Goal: Information Seeking & Learning: Learn about a topic

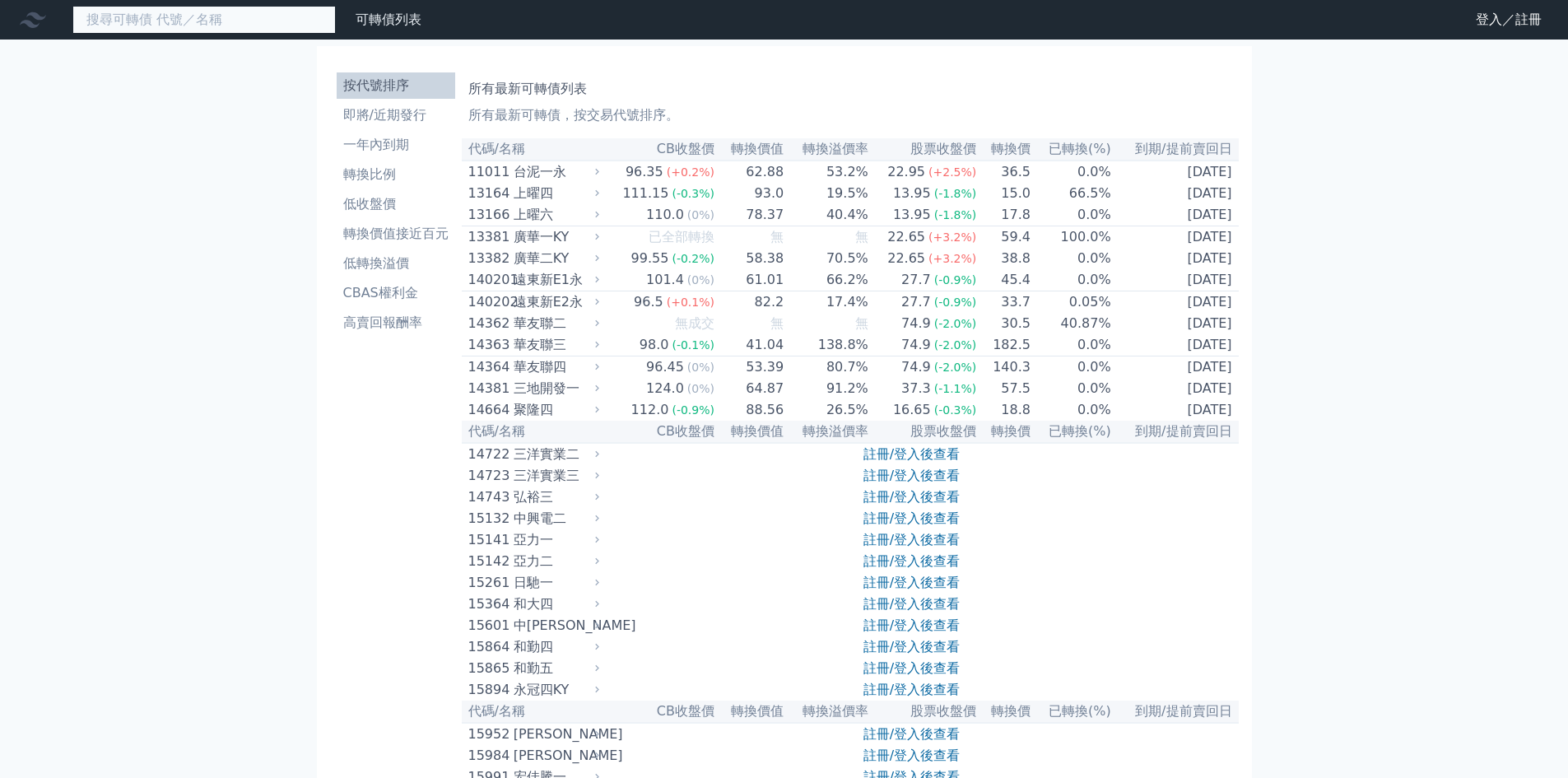
click at [235, 21] on input at bounding box center [205, 19] width 264 height 28
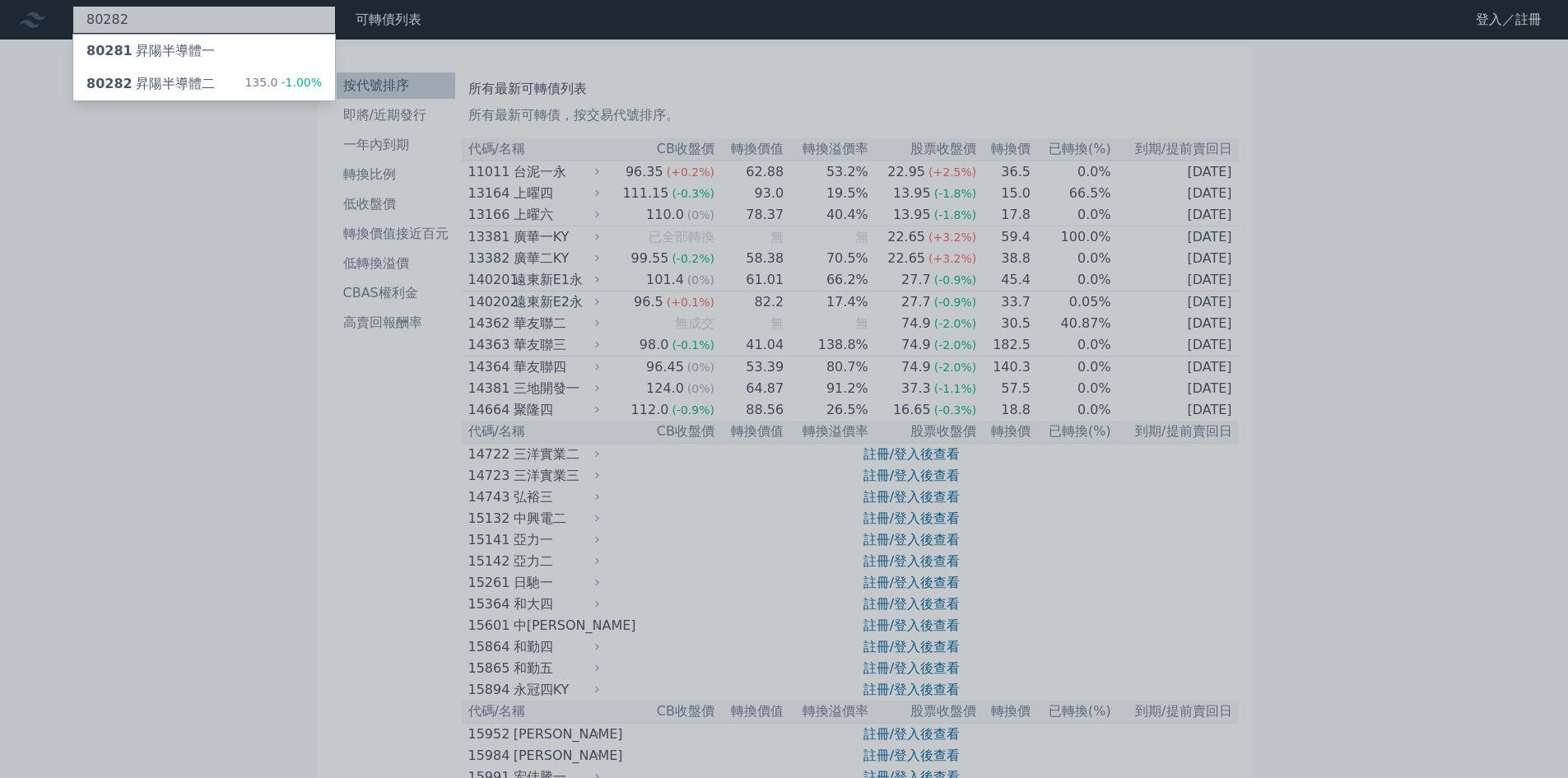
type input "80282"
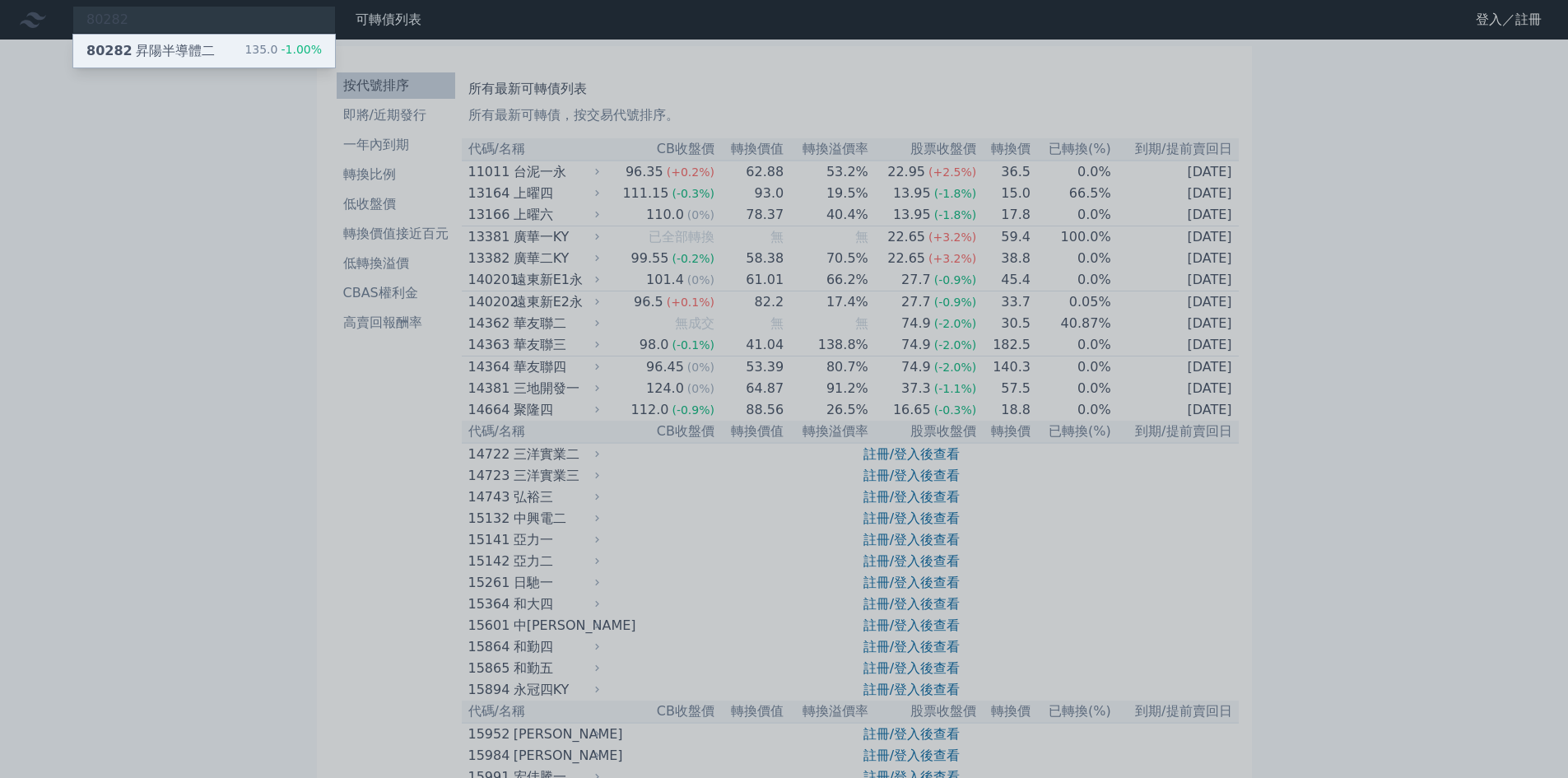
drag, startPoint x: 277, startPoint y: 43, endPoint x: 263, endPoint y: 46, distance: 14.3
click at [263, 46] on div "135.0 -1.00%" at bounding box center [283, 51] width 77 height 19
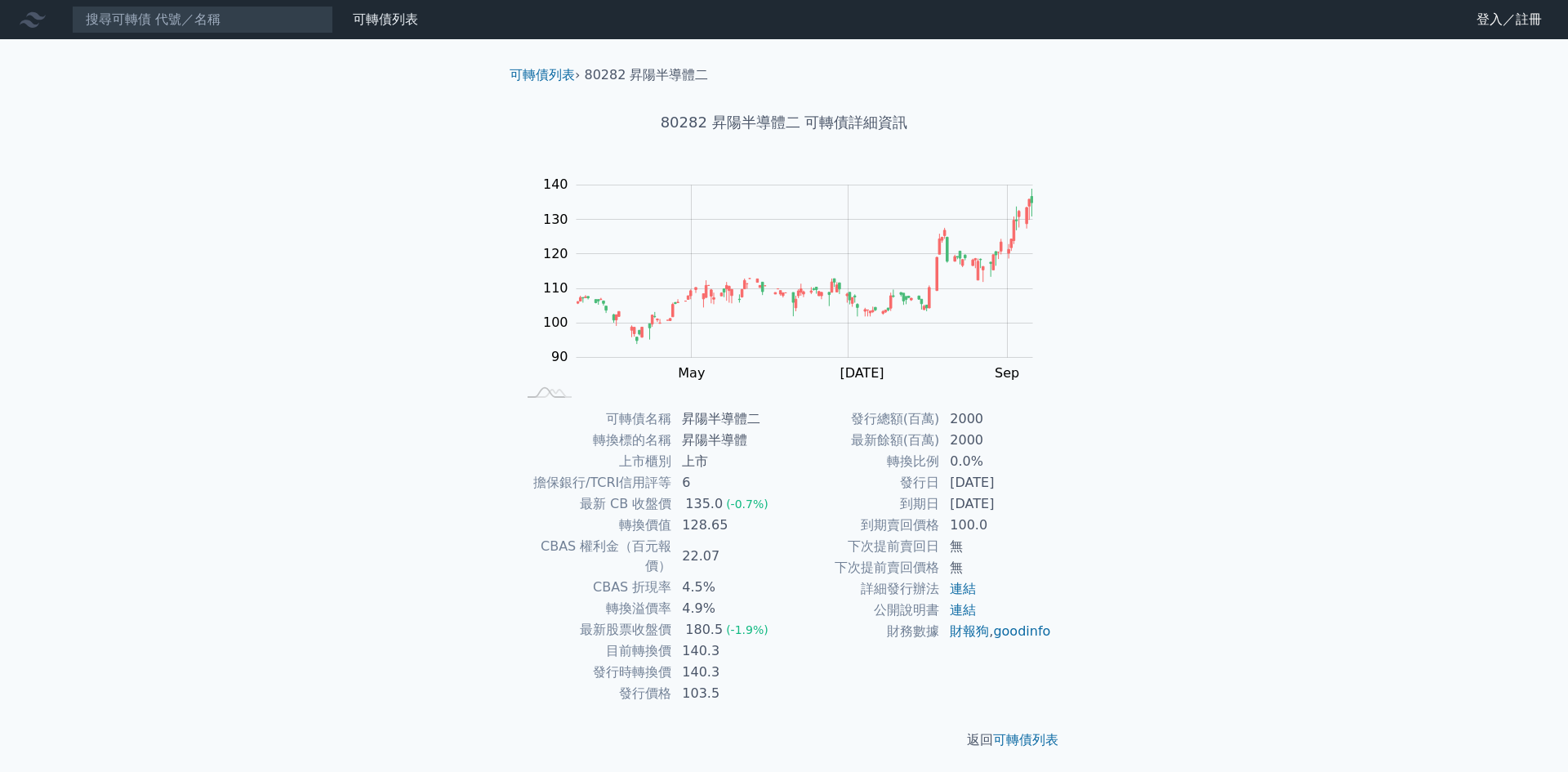
drag, startPoint x: 973, startPoint y: 527, endPoint x: 886, endPoint y: 540, distance: 88.0
click at [944, 523] on td "100.0" at bounding box center [996, 525] width 112 height 21
drag, startPoint x: 751, startPoint y: 670, endPoint x: 521, endPoint y: 424, distance: 336.8
click at [521, 424] on tbody "可轉債名稱 昇陽半導體二 轉換標的名稱 昇陽半導體 上市櫃別 上市 擔保銀行/TCRI信用評等 6 最新 CB 收盤價 135.0 (-0.7%) 轉換價值 …" at bounding box center [649, 556] width 268 height 295
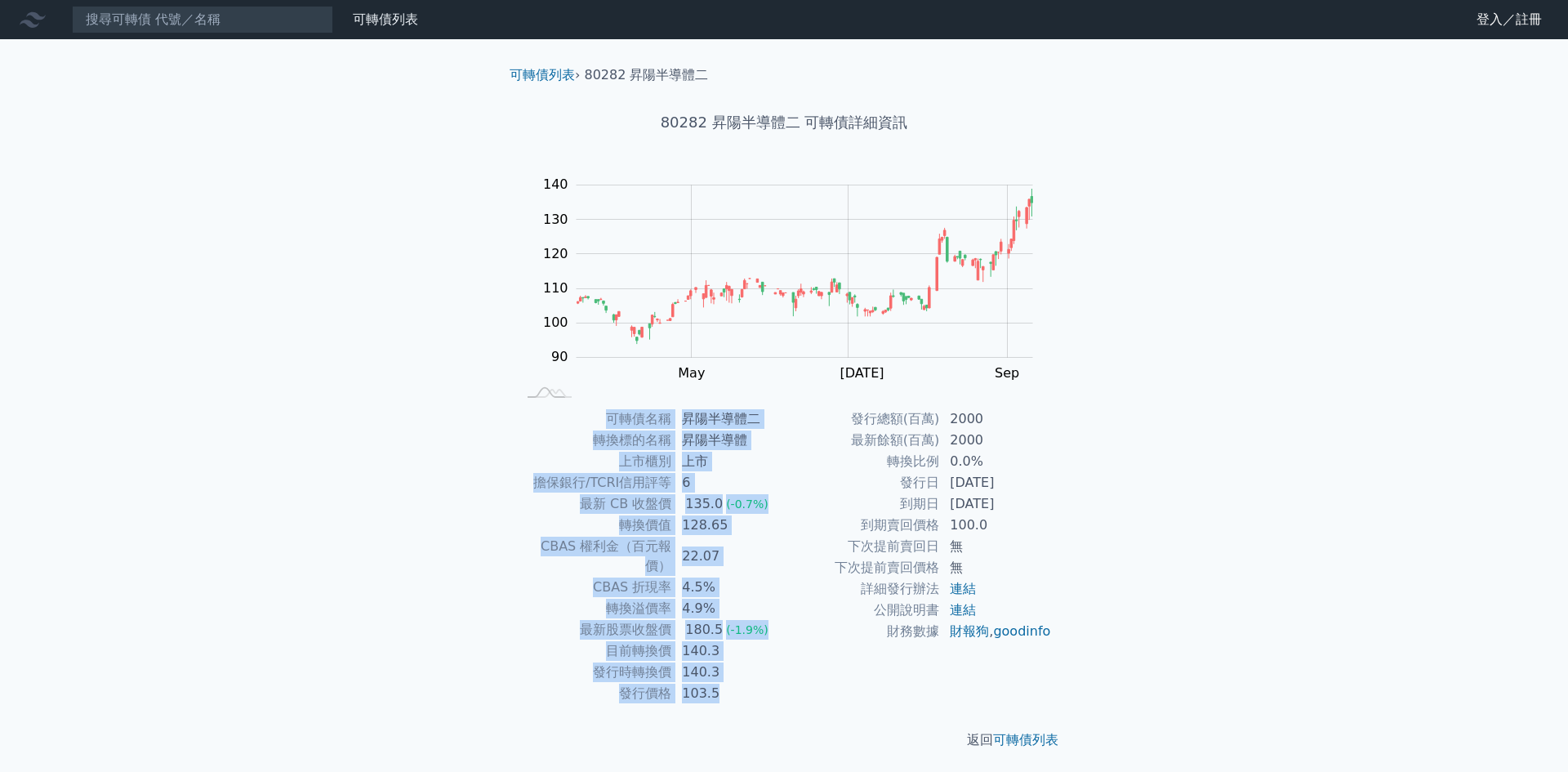
click at [721, 683] on td "103.5" at bounding box center [728, 693] width 112 height 21
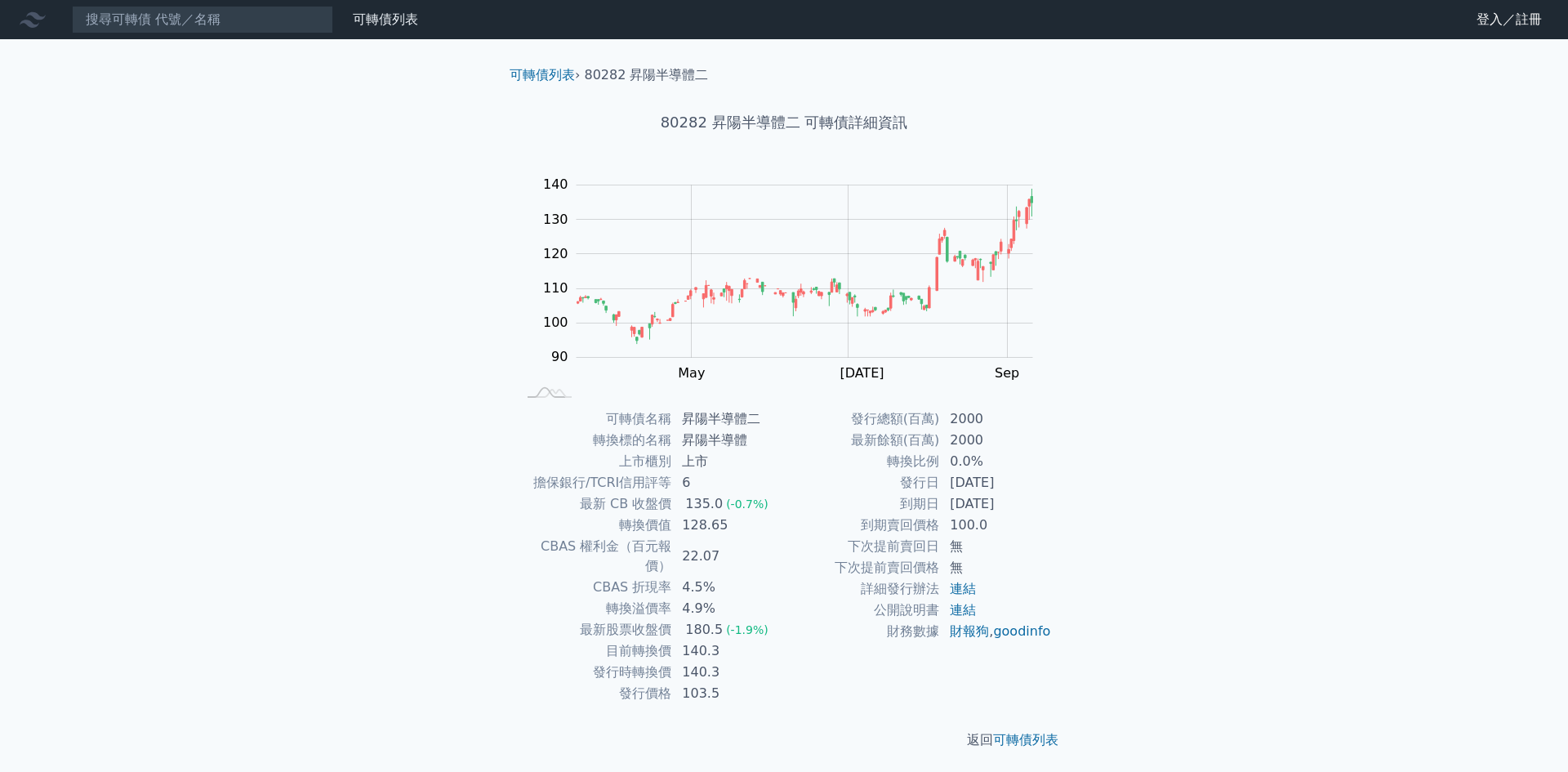
drag, startPoint x: 726, startPoint y: 678, endPoint x: 553, endPoint y: 416, distance: 314.0
click at [553, 416] on tbody "可轉債名稱 昇陽半導體二 轉換標的名稱 昇陽半導體 上市櫃別 上市 擔保銀行/TCRI信用評等 6 最新 CB 收盤價 135.0 (-0.7%) 轉換價值 …" at bounding box center [649, 556] width 268 height 295
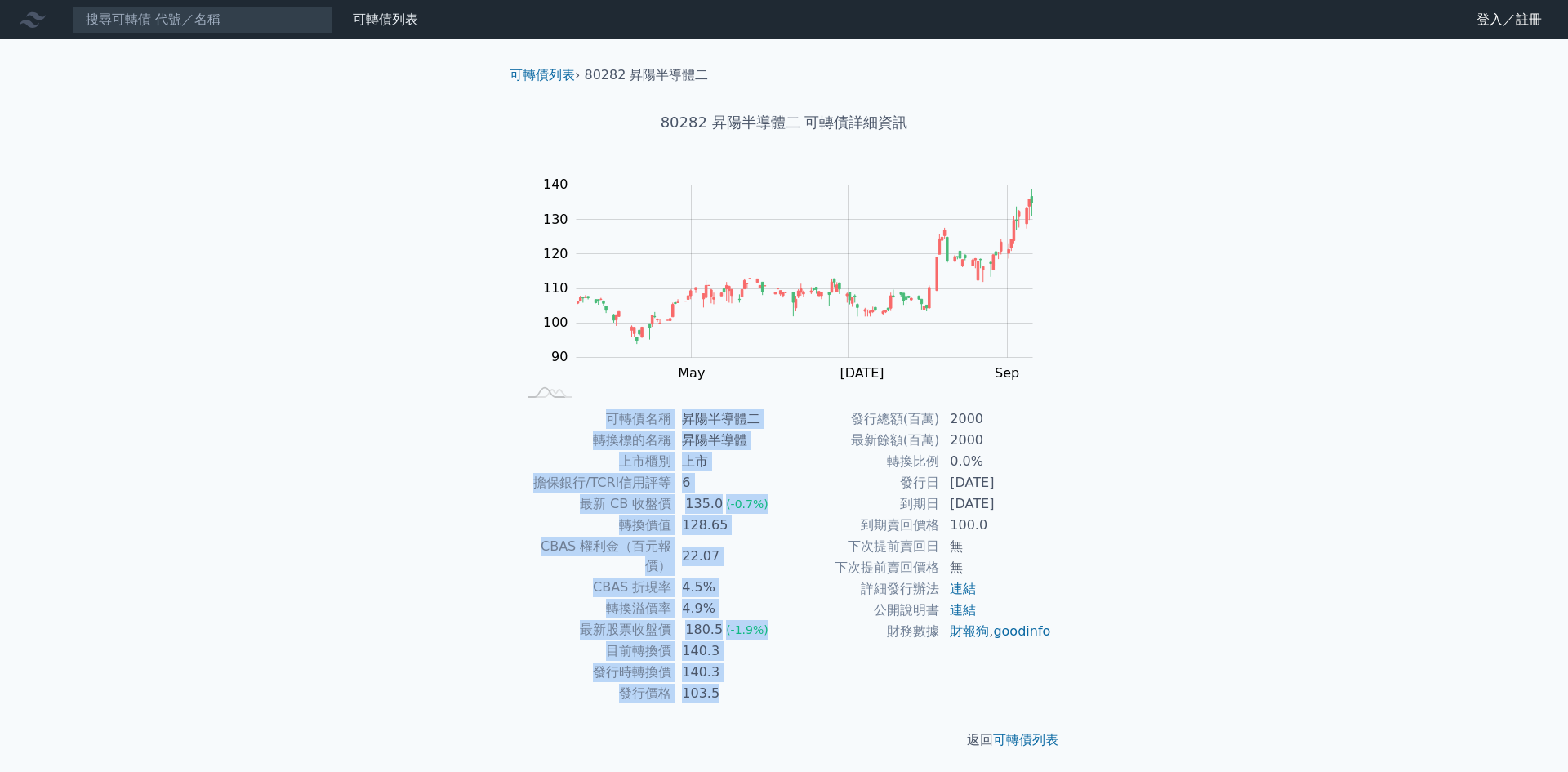
click at [553, 416] on td "可轉債名稱" at bounding box center [593, 419] width 156 height 21
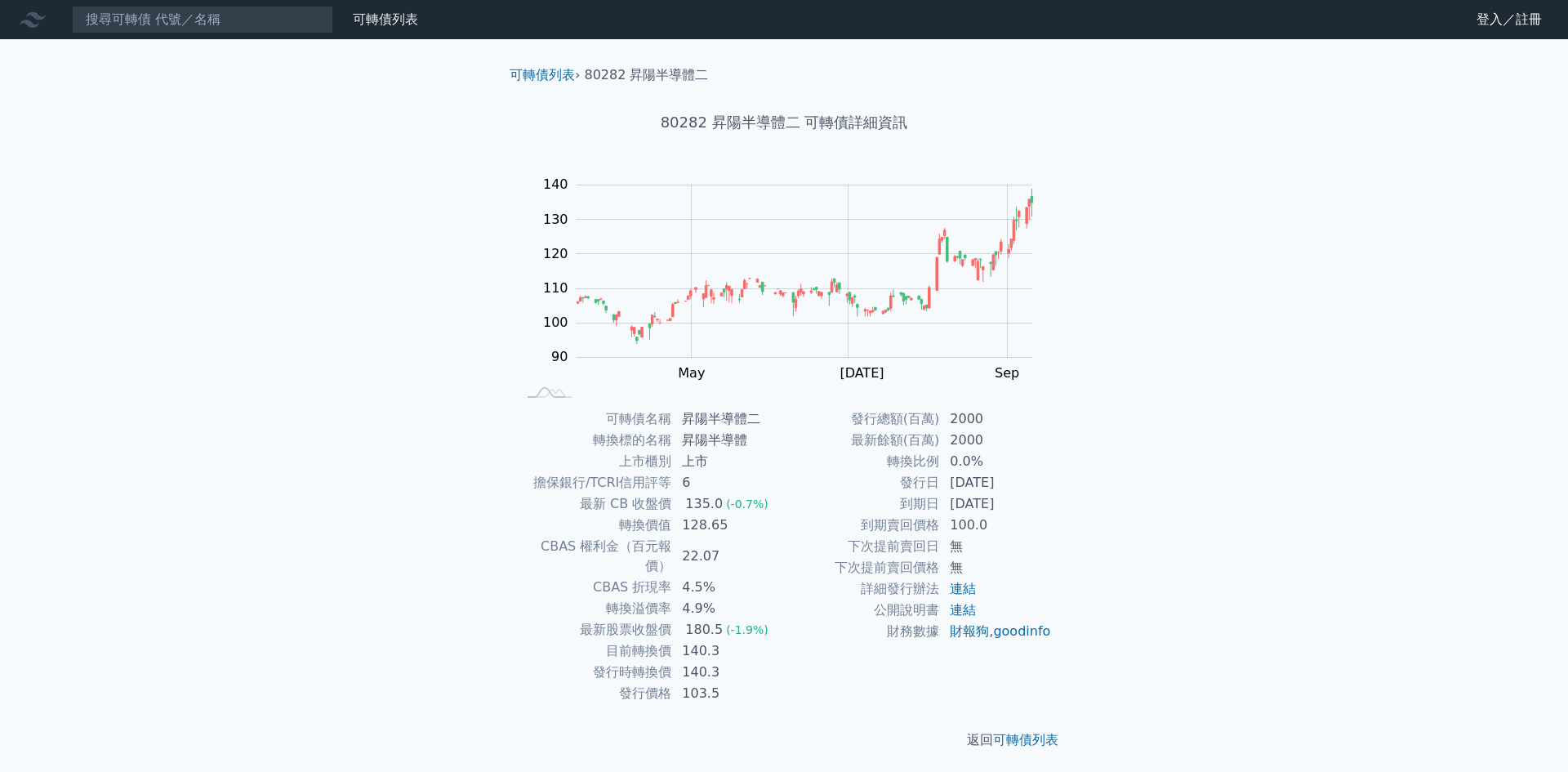
drag, startPoint x: 563, startPoint y: 413, endPoint x: 786, endPoint y: 610, distance: 297.6
click at [715, 613] on div "可轉債名稱 昇陽半導體二 轉換標的名稱 昇陽半導體 上市櫃別 上市 擔保銀行/TCRI信用評等 6 最新 CB 收盤價 135.0 (-0.7%) 轉換價值 …" at bounding box center [784, 556] width 575 height 295
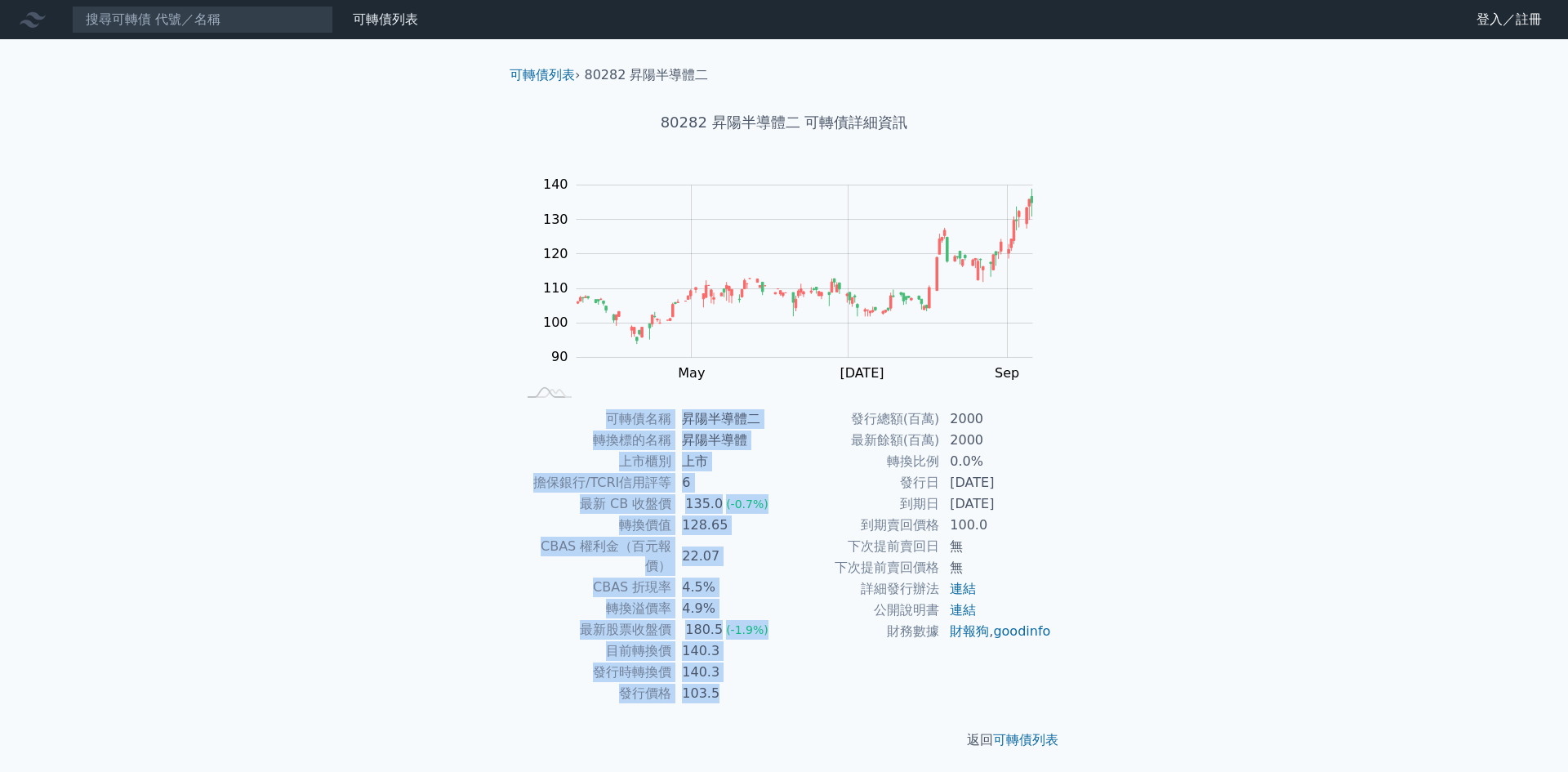
click at [787, 613] on div "發行總額(百萬) 2000 最新餘額(百萬) 2000 轉換比例 0.0% 發行日 [DATE] 到期日 [DATE] 到期賣回價格 100.0 下次提前賣回…" at bounding box center [917, 556] width 268 height 295
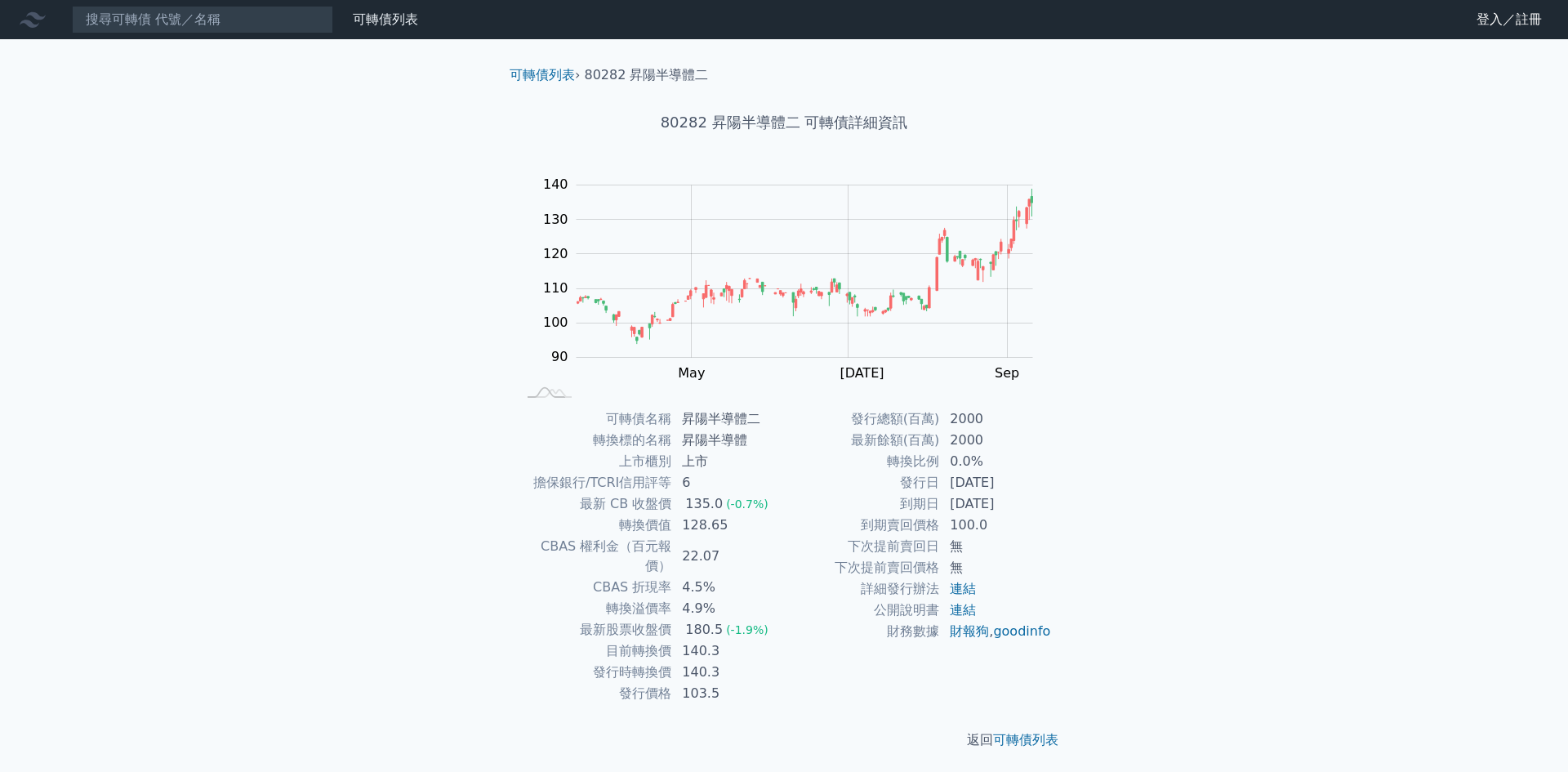
drag, startPoint x: 705, startPoint y: 678, endPoint x: 678, endPoint y: 667, distance: 29.2
click at [678, 683] on td "103.5" at bounding box center [728, 693] width 112 height 21
drag, startPoint x: 638, startPoint y: 700, endPoint x: 637, endPoint y: 713, distance: 13.0
click at [636, 730] on p "返回 可轉債列表" at bounding box center [784, 739] width 575 height 19
drag, startPoint x: 580, startPoint y: 632, endPoint x: 716, endPoint y: 649, distance: 137.1
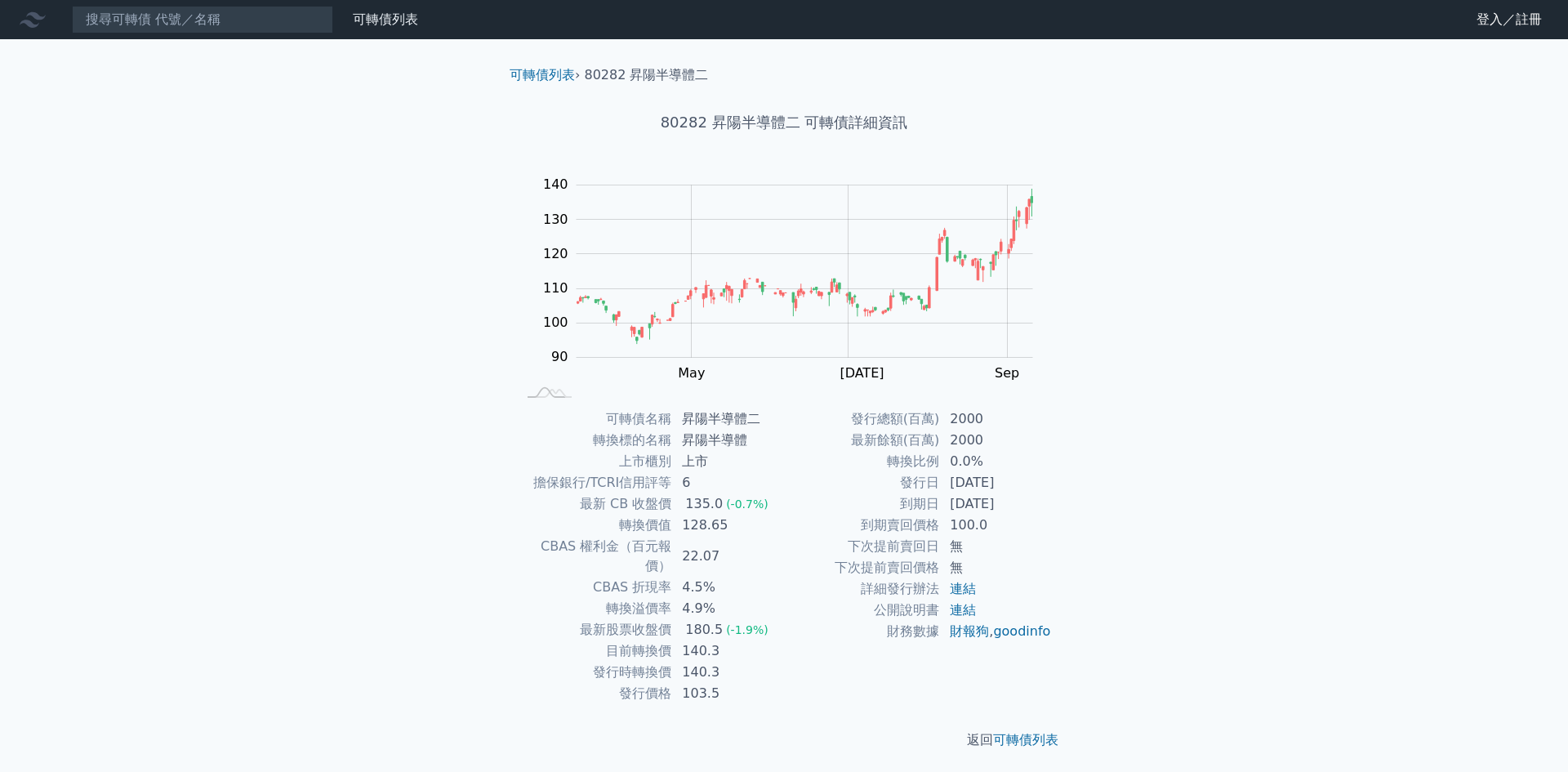
click at [681, 592] on tbody "可轉債名稱 昇陽半導體二 轉換標的名稱 昇陽半導體 上市櫃別 上市 擔保銀行/TCRI信用評等 6 最新 CB 收盤價 135.0 (-0.7%) 轉換價值 …" at bounding box center [649, 556] width 268 height 295
click at [731, 719] on div "返回 可轉債列表" at bounding box center [784, 740] width 575 height 72
drag, startPoint x: 746, startPoint y: 612, endPoint x: 483, endPoint y: 391, distance: 343.5
click at [483, 390] on div "可轉債列表 › 80282 昇陽半導體二 80282 昇陽半導體二 可轉債詳細資訊 Zoom Out 100 70 80 90 100 110 120 130…" at bounding box center [784, 408] width 627 height 737
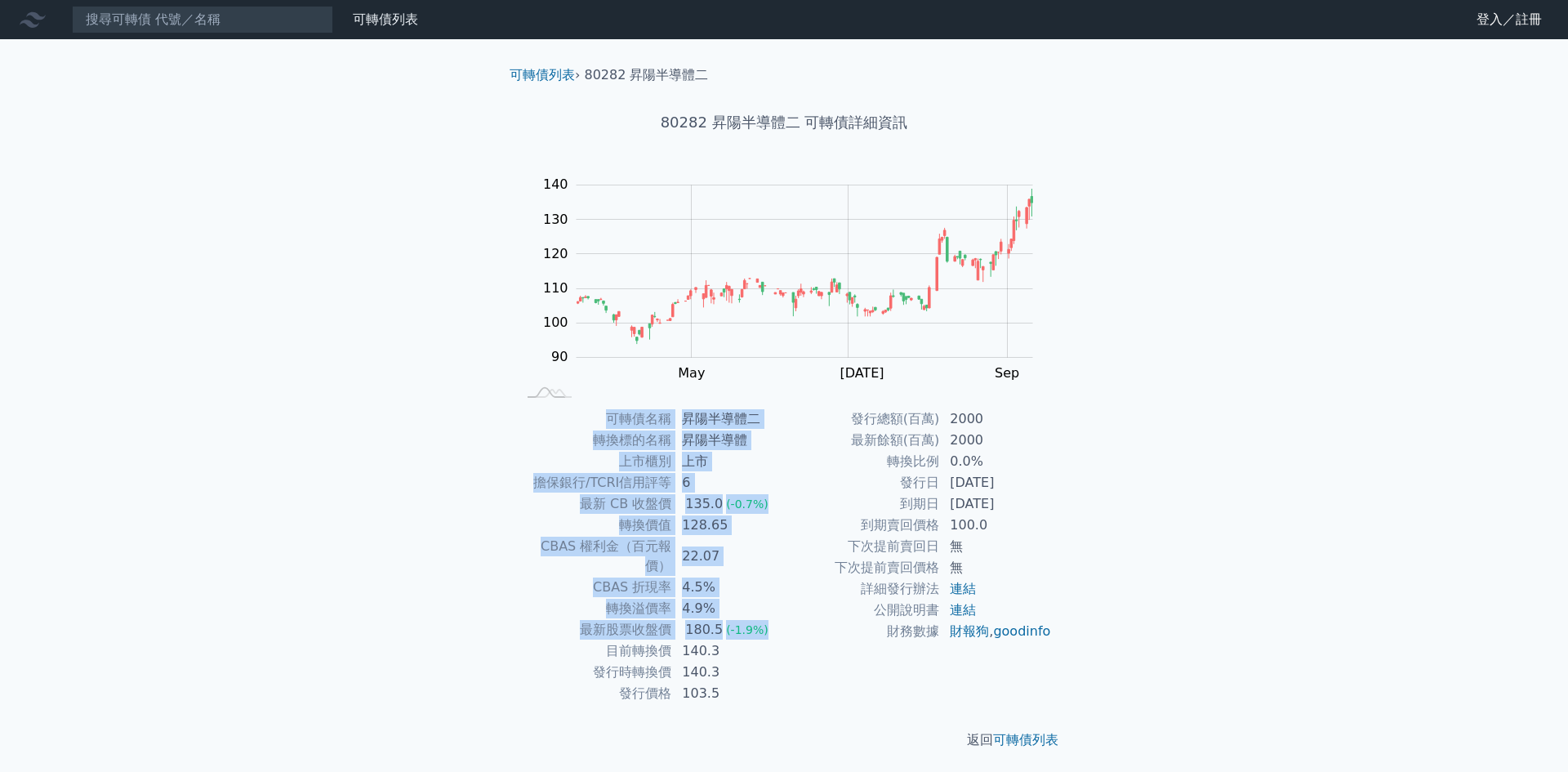
click at [505, 475] on div "可轉債列表 財務數據 可轉債列表 財務數據 登入／註冊 登入／註冊 可轉債列表 › 80282 昇陽半導體二 80282 昇陽半導體二 可轉債詳細資訊 Zoo…" at bounding box center [784, 388] width 1568 height 776
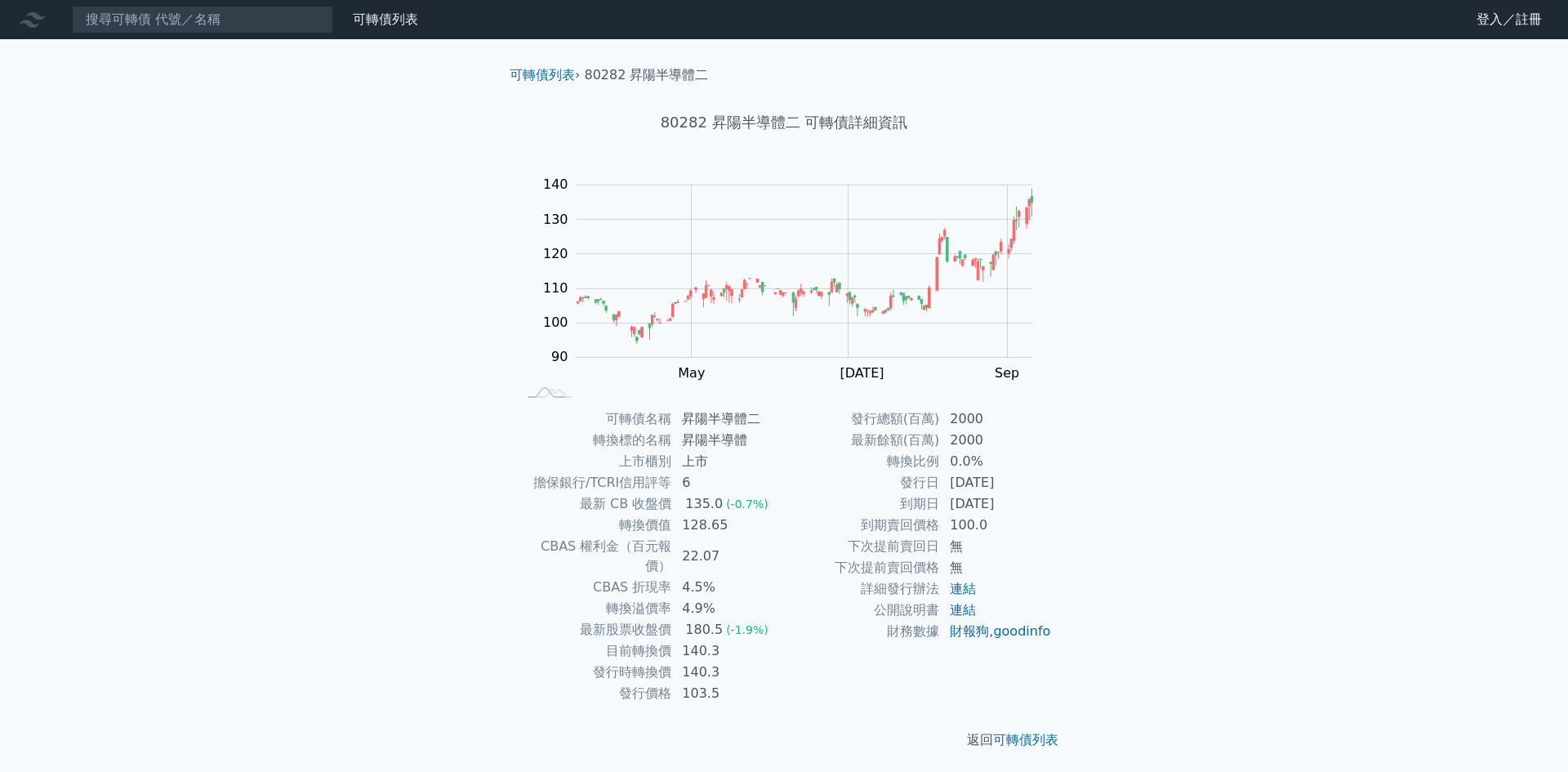
drag, startPoint x: 559, startPoint y: 503, endPoint x: 744, endPoint y: 506, distance: 185.0
click at [706, 506] on tr "最新 CB 收盤價 135.0 (-0.7%)" at bounding box center [649, 503] width 268 height 21
click at [717, 525] on td "128.65" at bounding box center [728, 525] width 112 height 21
drag, startPoint x: 717, startPoint y: 525, endPoint x: 672, endPoint y: 523, distance: 45.0
click at [672, 523] on td "128.65" at bounding box center [728, 525] width 112 height 21
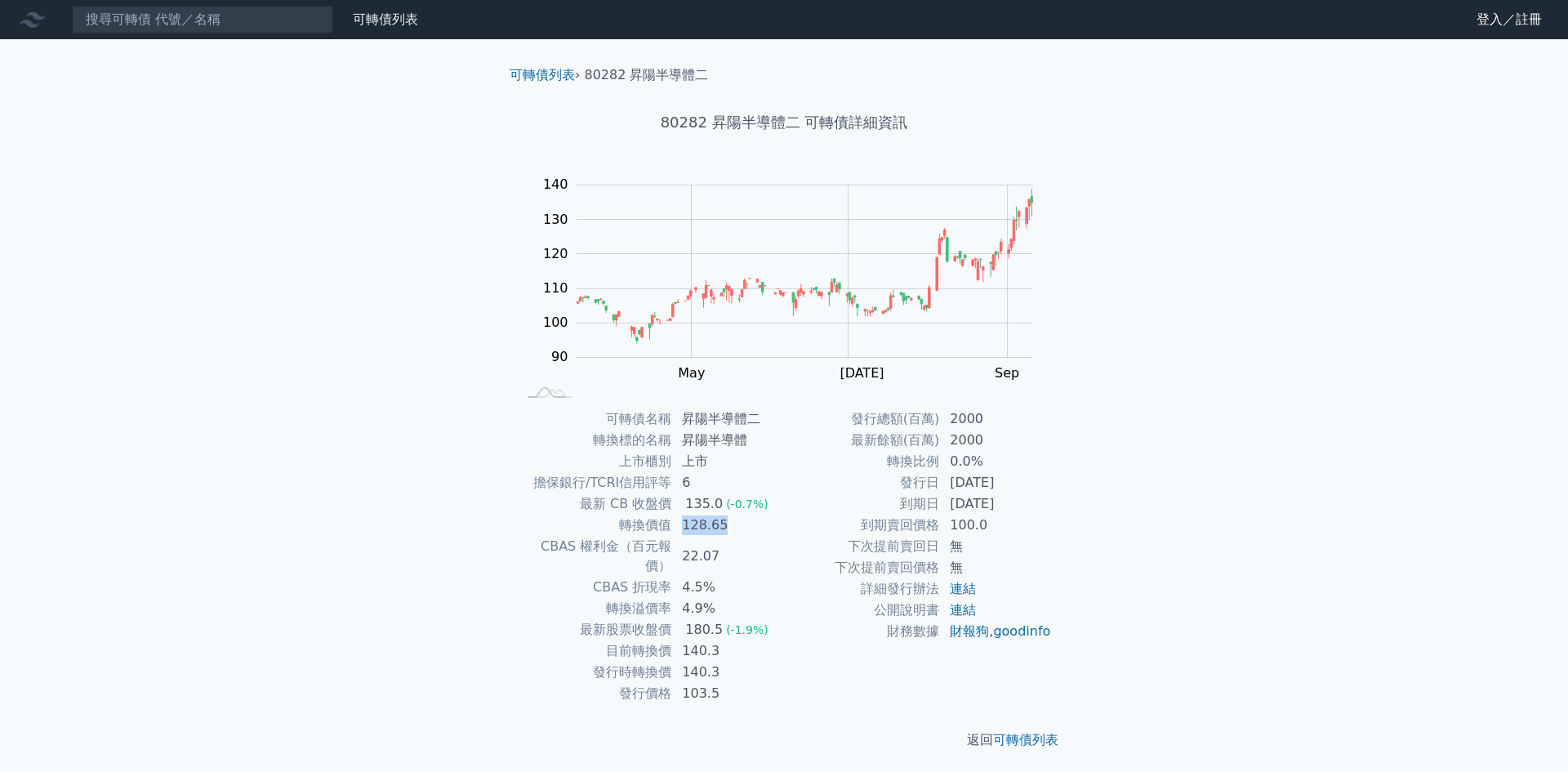
click at [674, 523] on td "128.65" at bounding box center [728, 525] width 112 height 21
drag, startPoint x: 677, startPoint y: 522, endPoint x: 712, endPoint y: 521, distance: 35.0
click at [712, 521] on td "128.65" at bounding box center [728, 525] width 112 height 21
click at [710, 521] on td "128.65" at bounding box center [728, 525] width 112 height 21
drag, startPoint x: 713, startPoint y: 521, endPoint x: 676, endPoint y: 523, distance: 37.1
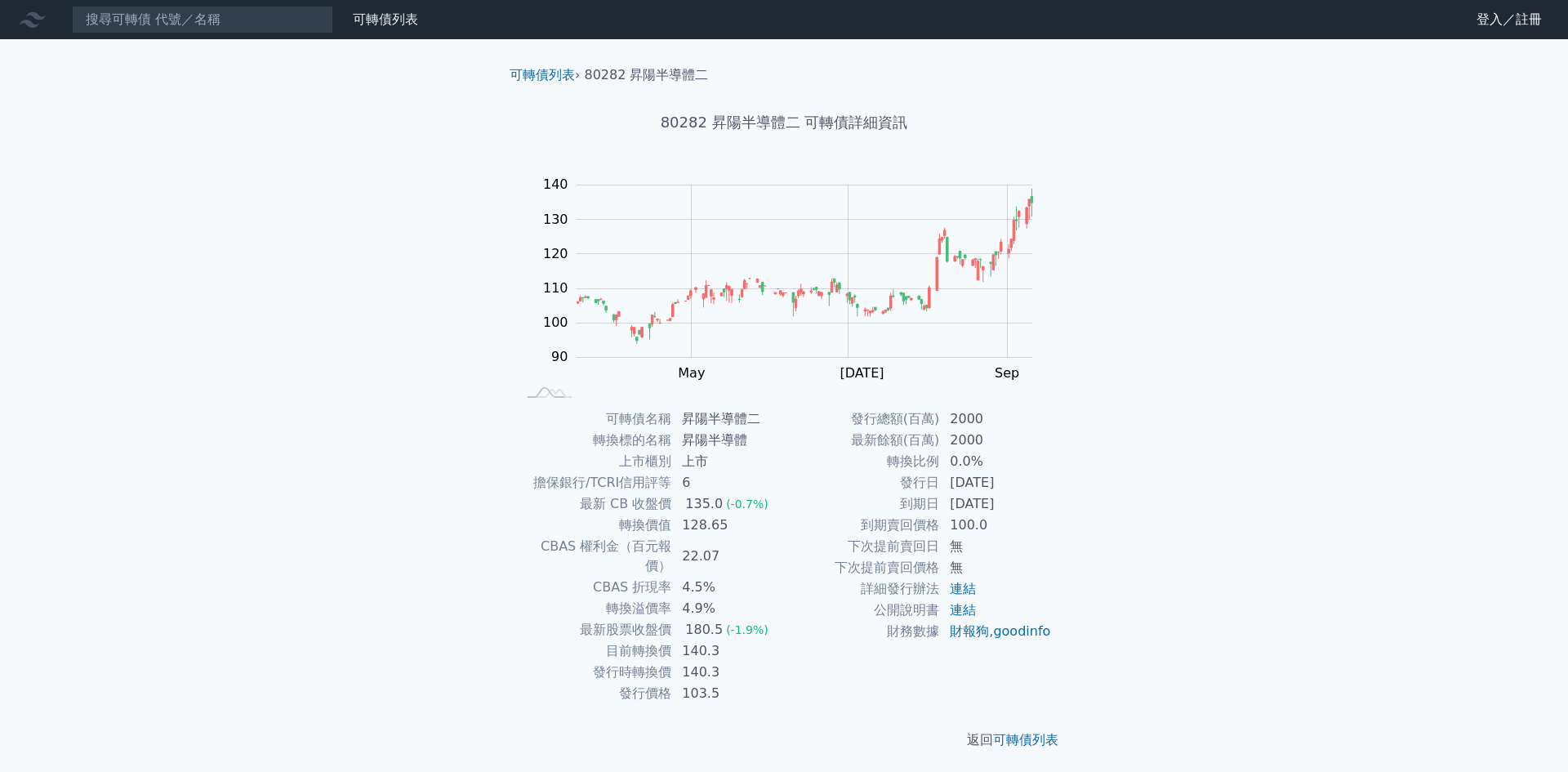
click at [676, 523] on td "128.65" at bounding box center [728, 525] width 112 height 21
drag, startPoint x: 681, startPoint y: 520, endPoint x: 726, endPoint y: 519, distance: 45.0
click at [727, 519] on td "128.65" at bounding box center [728, 525] width 112 height 21
click at [729, 519] on td "128.65" at bounding box center [728, 525] width 112 height 21
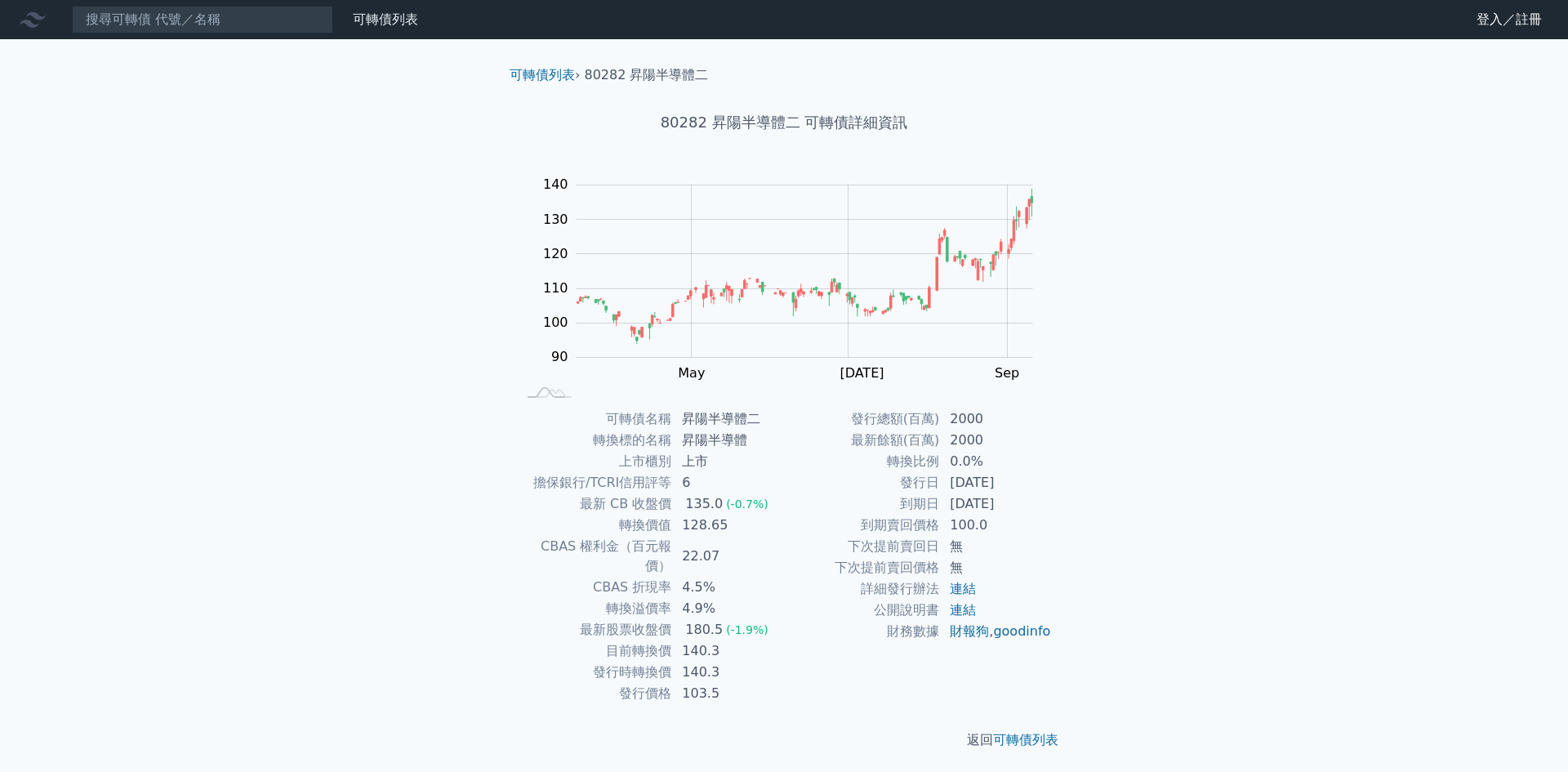
drag, startPoint x: 680, startPoint y: 543, endPoint x: 716, endPoint y: 541, distance: 36.1
click at [717, 541] on td "22.07" at bounding box center [728, 556] width 112 height 41
click at [716, 545] on td "22.07" at bounding box center [728, 556] width 112 height 41
drag, startPoint x: 966, startPoint y: 457, endPoint x: 885, endPoint y: 455, distance: 81.0
click at [885, 455] on tr "轉換比例 0.0%" at bounding box center [917, 461] width 268 height 21
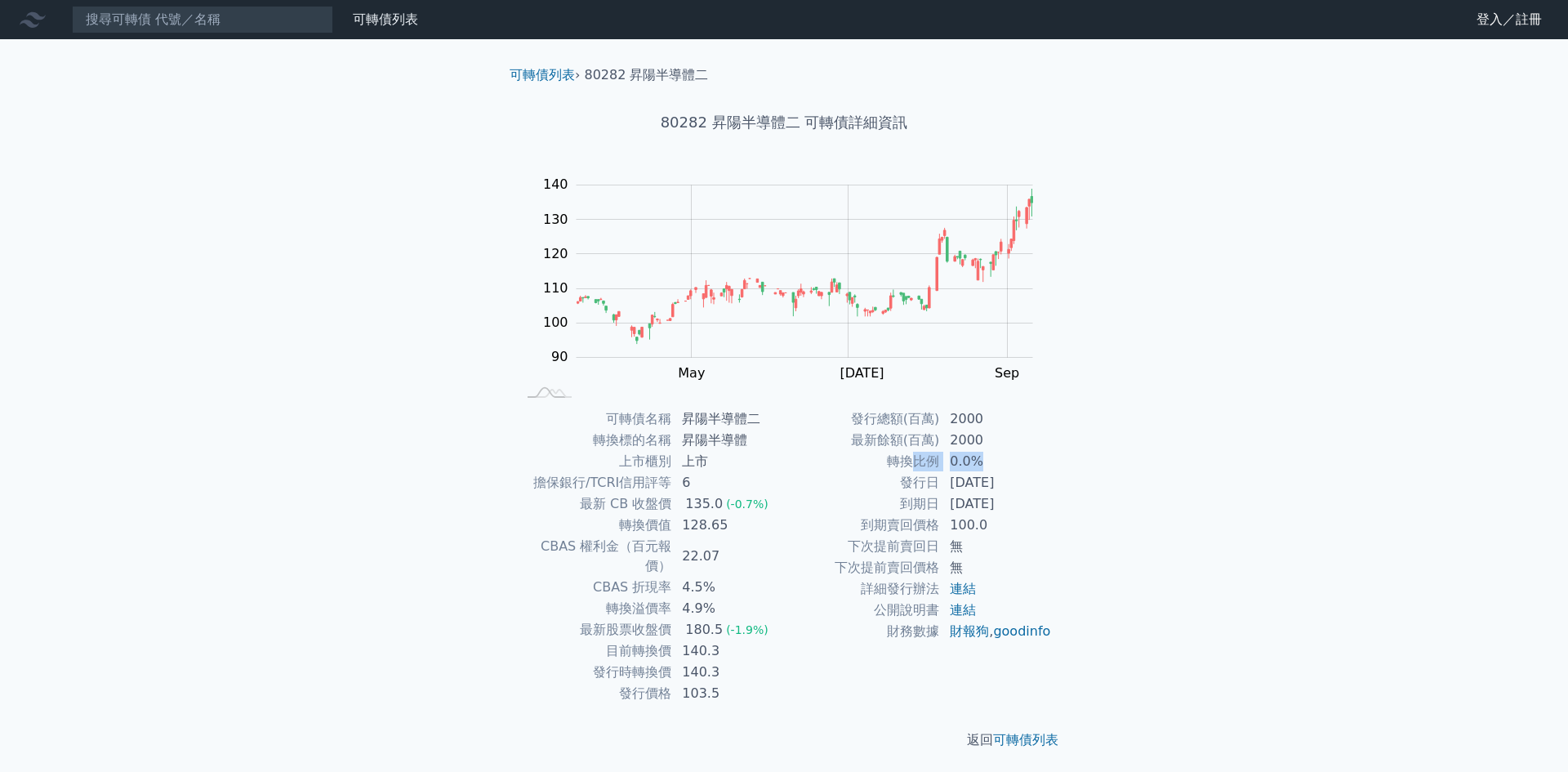
click at [947, 455] on td "0.0%" at bounding box center [996, 461] width 112 height 21
drag, startPoint x: 975, startPoint y: 457, endPoint x: 855, endPoint y: 462, distance: 120.1
click at [855, 462] on tr "轉換比例 0.0%" at bounding box center [917, 461] width 268 height 21
click at [861, 462] on td "轉換比例" at bounding box center [861, 461] width 156 height 21
click at [968, 462] on td "0.0%" at bounding box center [996, 461] width 112 height 21
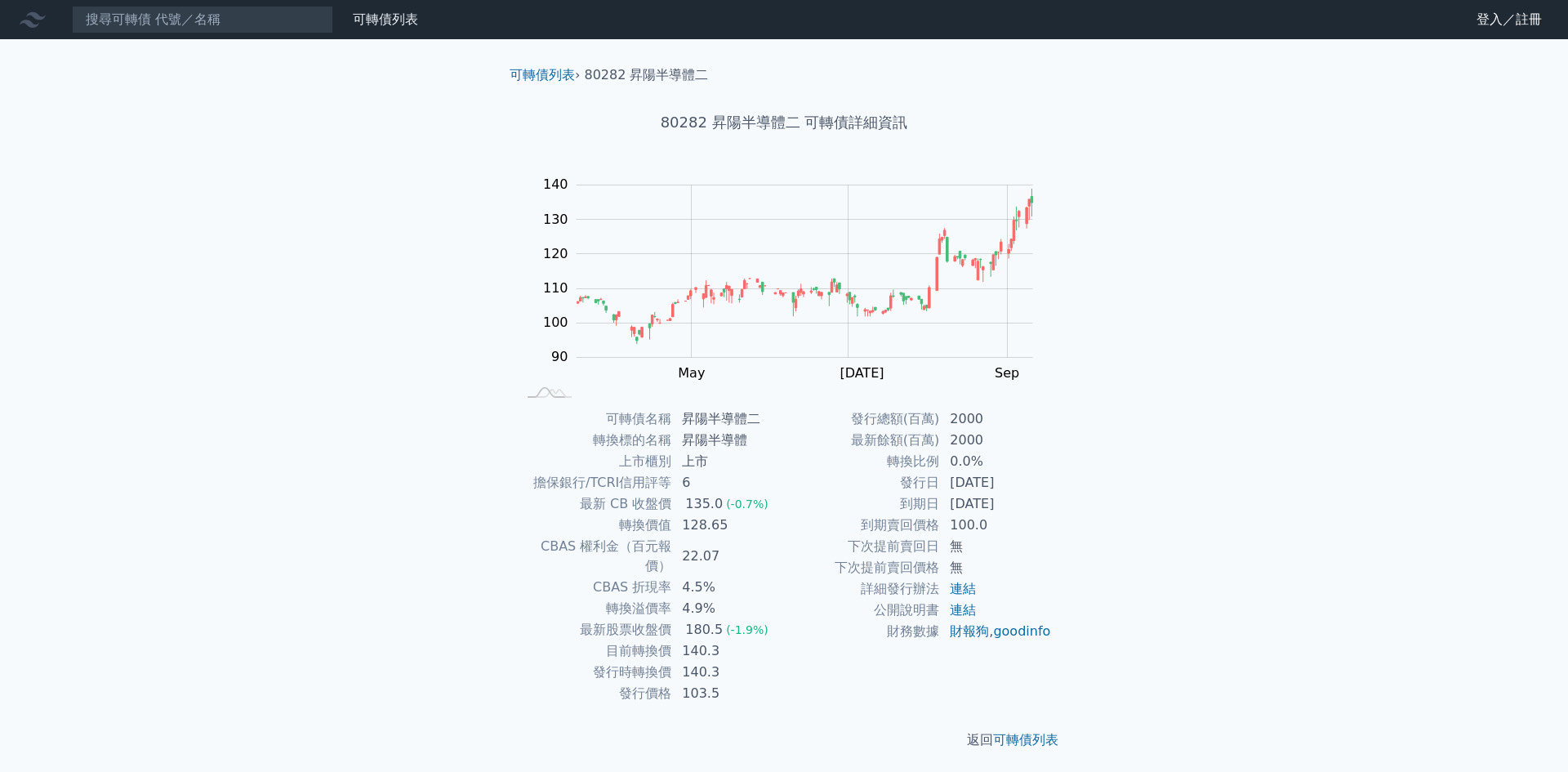
click at [976, 459] on td "0.0%" at bounding box center [996, 461] width 112 height 21
drag, startPoint x: 982, startPoint y: 456, endPoint x: 820, endPoint y: 456, distance: 162.0
click at [820, 456] on tr "轉換比例 0.0%" at bounding box center [917, 461] width 268 height 21
click at [944, 458] on td "0.0%" at bounding box center [996, 461] width 112 height 21
drag, startPoint x: 972, startPoint y: 456, endPoint x: 859, endPoint y: 458, distance: 113.0
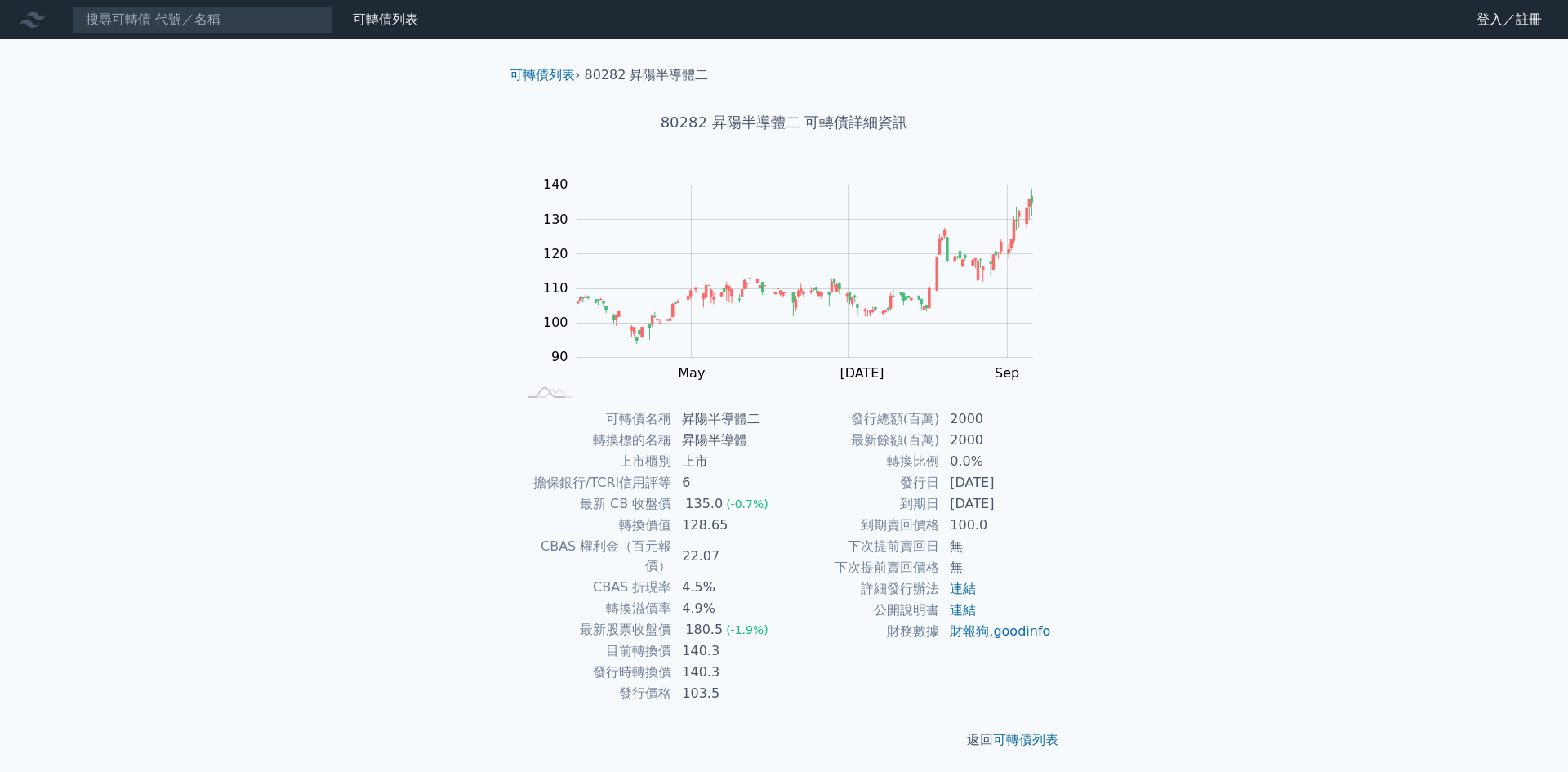
click at [859, 458] on tr "轉換比例 0.0%" at bounding box center [917, 461] width 268 height 21
click at [859, 458] on td "轉換比例" at bounding box center [861, 461] width 156 height 21
drag, startPoint x: 965, startPoint y: 458, endPoint x: 869, endPoint y: 457, distance: 96.0
click at [869, 457] on tr "轉換比例 0.0%" at bounding box center [917, 461] width 268 height 21
click at [960, 608] on link "連結" at bounding box center [963, 609] width 27 height 16
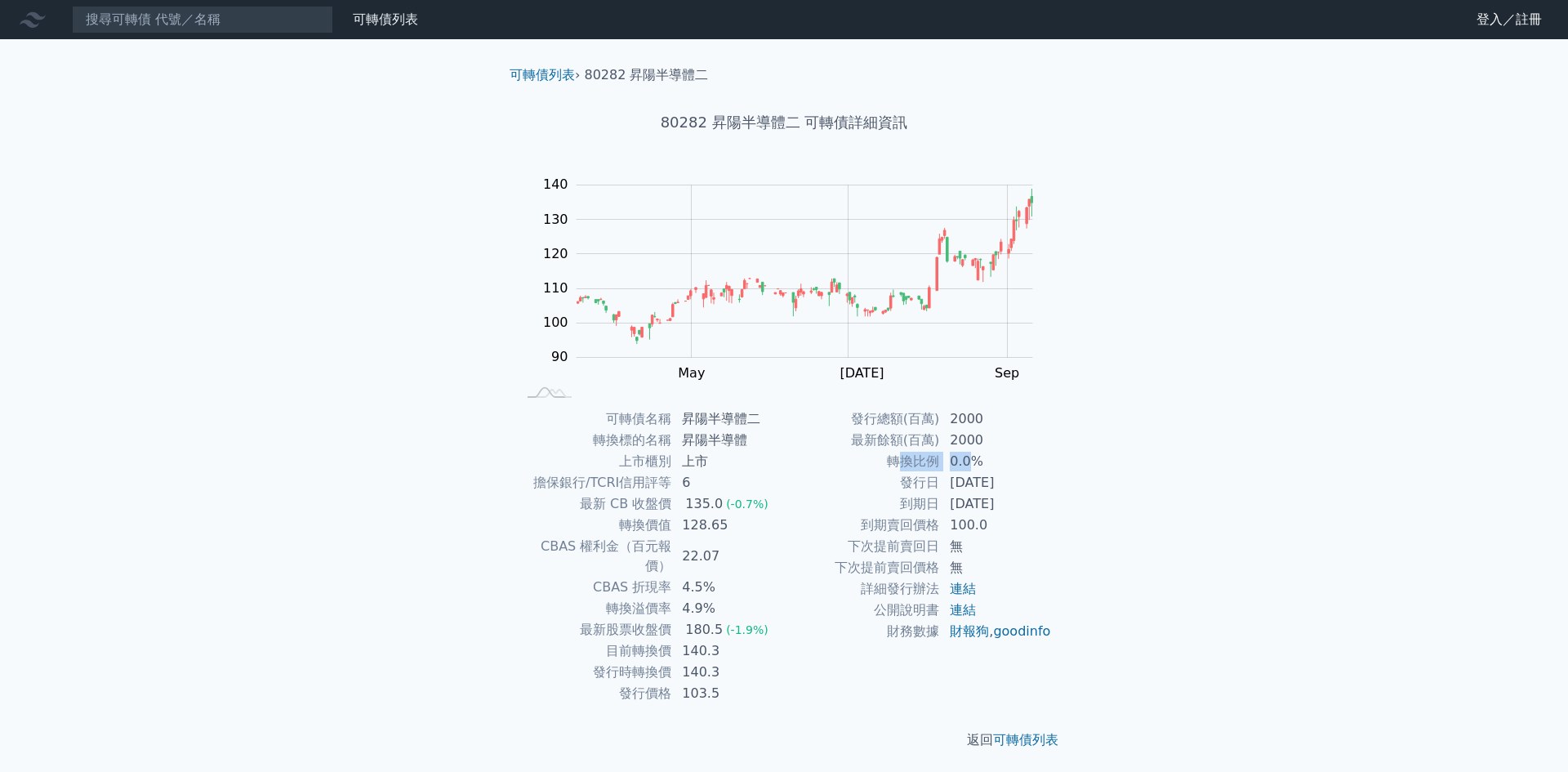
drag, startPoint x: 709, startPoint y: 677, endPoint x: 630, endPoint y: 671, distance: 79.2
click at [630, 683] on tr "發行價格 103.5" at bounding box center [649, 693] width 268 height 21
drag, startPoint x: 510, startPoint y: 605, endPoint x: 500, endPoint y: 605, distance: 10.0
click at [500, 605] on div "可轉債列表 財務數據 可轉債列表 財務數據 登入／註冊 登入／註冊 可轉債列表 › 80282 昇陽半導體二 80282 昇陽半導體二 可轉債詳細資訊 Zoo…" at bounding box center [784, 388] width 1568 height 776
drag, startPoint x: 683, startPoint y: 500, endPoint x: 745, endPoint y: 496, distance: 62.1
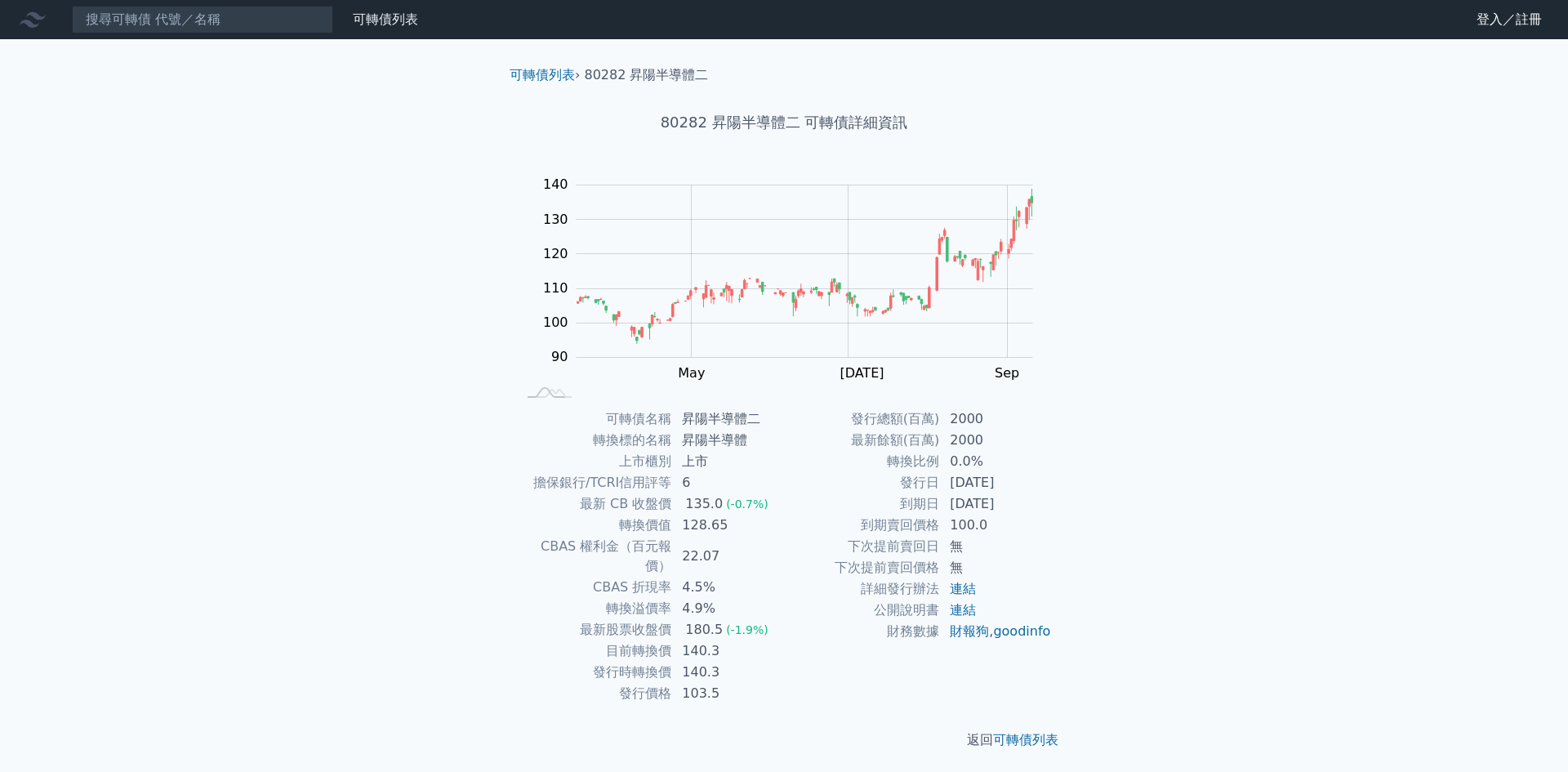
click at [746, 496] on td "135.0 (-0.7%)" at bounding box center [728, 503] width 112 height 21
click at [1271, 494] on div "可轉債列表 財務數據 可轉債列表 財務數據 登入／註冊 登入／註冊 可轉債列表 › 80282 昇陽半導體二 80282 昇陽半導體二 可轉債詳細資訊 Zoo…" at bounding box center [784, 388] width 1568 height 776
drag, startPoint x: 632, startPoint y: 526, endPoint x: 789, endPoint y: 523, distance: 157.0
click at [717, 497] on div "可轉債名稱 昇陽半導體二 轉換標的名稱 昇陽半導體 上市櫃別 上市 擔保銀行/TCRI信用評等 6 最新 CB 收盤價 135.0 (-0.7%) 轉換價值 …" at bounding box center [784, 556] width 575 height 295
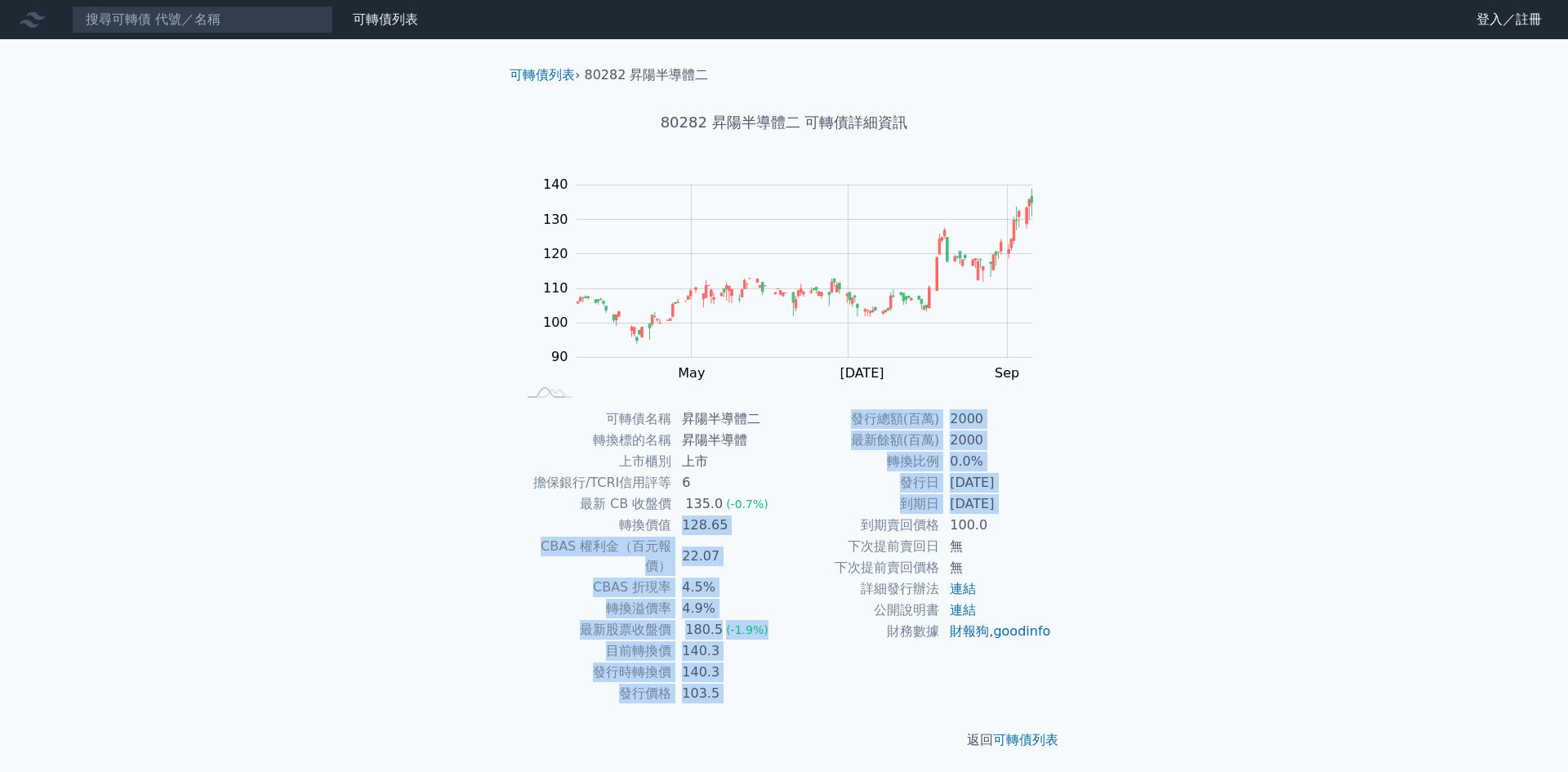
drag, startPoint x: 1044, startPoint y: 481, endPoint x: 1118, endPoint y: 485, distance: 74.1
click at [1118, 485] on div "可轉債列表 財務數據 可轉債列表 財務數據 登入／註冊 登入／註冊 可轉債列表 › 80282 昇陽半導體二 80282 昇陽半導體二 可轉債詳細資訊 Zoo…" at bounding box center [784, 388] width 1568 height 776
